Goal: Information Seeking & Learning: Learn about a topic

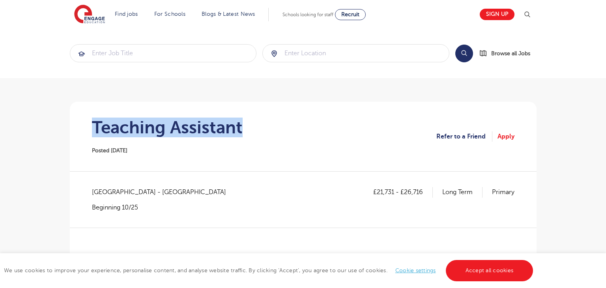
click at [241, 132] on h1 "Teaching Assistant" at bounding box center [167, 128] width 151 height 20
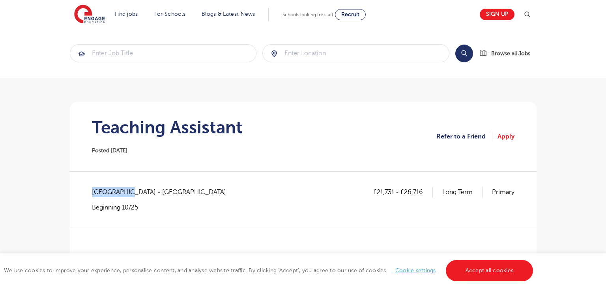
drag, startPoint x: 92, startPoint y: 191, endPoint x: 125, endPoint y: 193, distance: 33.6
click at [125, 193] on span "[GEOGRAPHIC_DATA] - [GEOGRAPHIC_DATA]" at bounding box center [163, 192] width 142 height 10
copy span "[GEOGRAPHIC_DATA]"
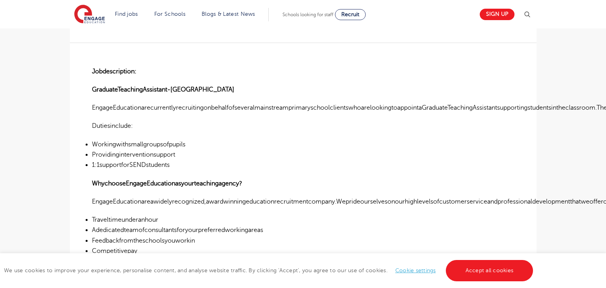
scroll to position [47, 0]
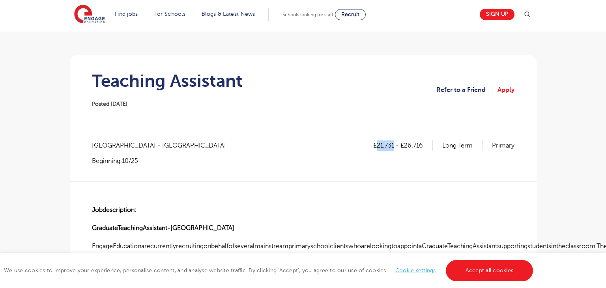
drag, startPoint x: 376, startPoint y: 146, endPoint x: 393, endPoint y: 146, distance: 16.2
click at [393, 146] on p "£21,731 - £26,716" at bounding box center [403, 145] width 60 height 10
copy p "21,731"
drag, startPoint x: 405, startPoint y: 142, endPoint x: 423, endPoint y: 145, distance: 18.1
click at [423, 145] on p "£21,731 - £26,716" at bounding box center [403, 145] width 60 height 10
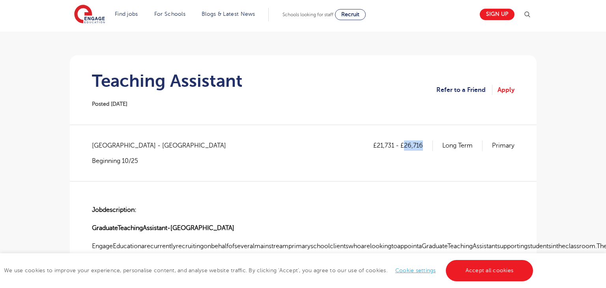
copy p "26,716"
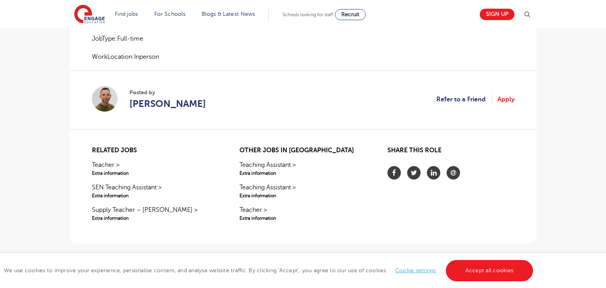
scroll to position [434, 0]
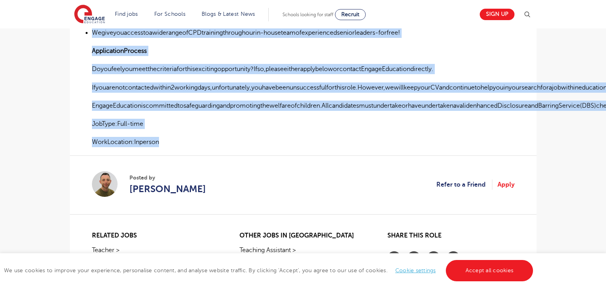
drag, startPoint x: 91, startPoint y: 123, endPoint x: 395, endPoint y: 139, distance: 304.2
copy div "Jobdescription: GraduateTeachingAssistant-[GEOGRAPHIC_DATA] EngageEducationarec…"
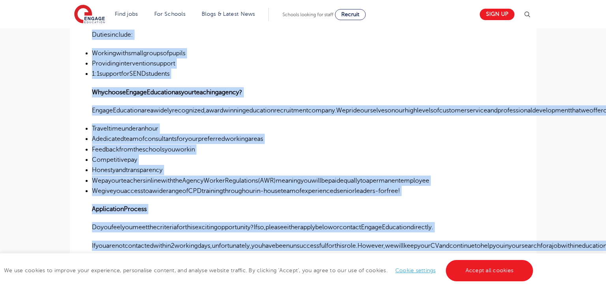
scroll to position [273, 0]
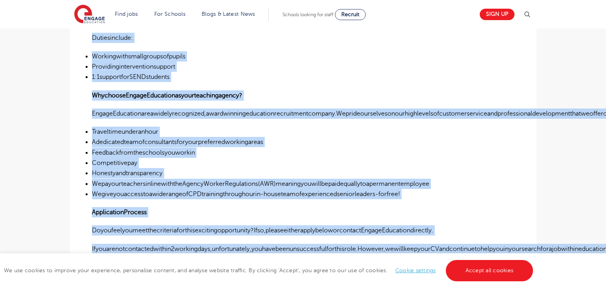
click at [337, 146] on li "Adedicatedteamofconsultantsforyourpreferredworkingareas" at bounding box center [303, 142] width 423 height 10
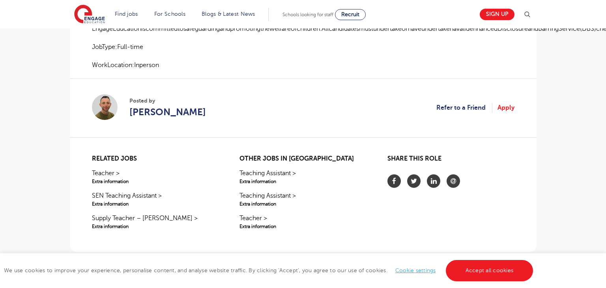
scroll to position [511, 0]
